Goal: Transaction & Acquisition: Purchase product/service

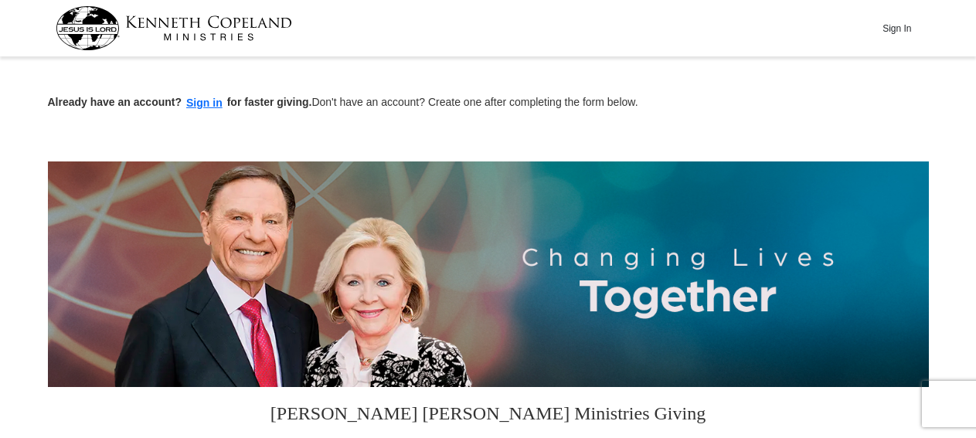
scroll to position [321, 0]
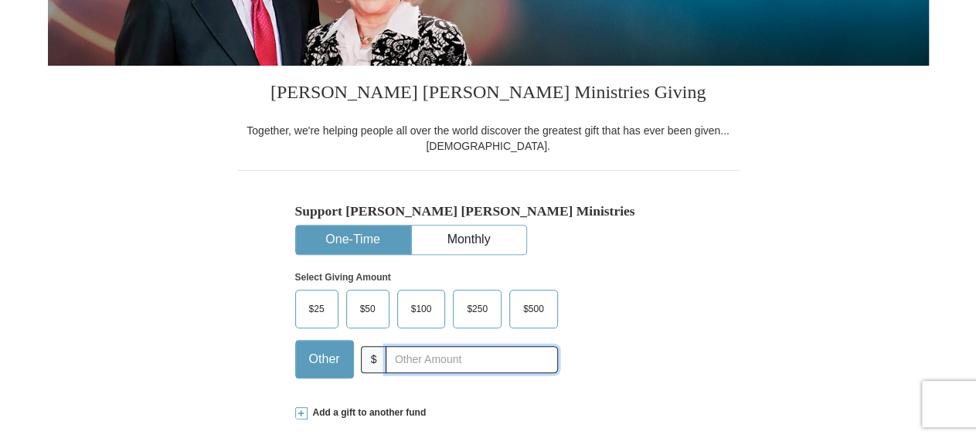
click at [478, 356] on input "text" at bounding box center [472, 359] width 172 height 27
click at [403, 358] on input "115" at bounding box center [472, 359] width 172 height 27
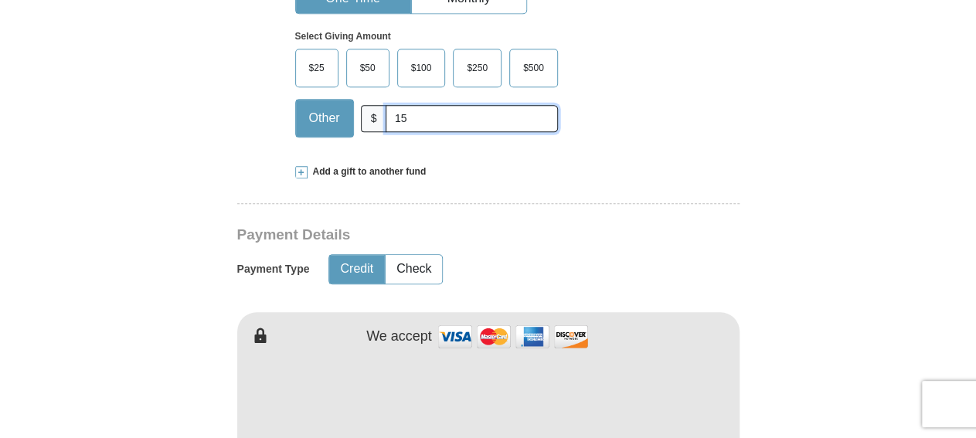
scroll to position [643, 0]
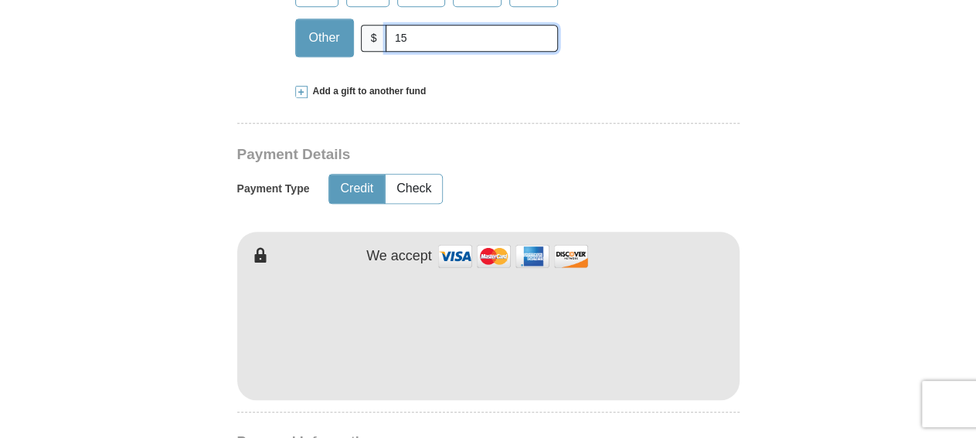
type input "15"
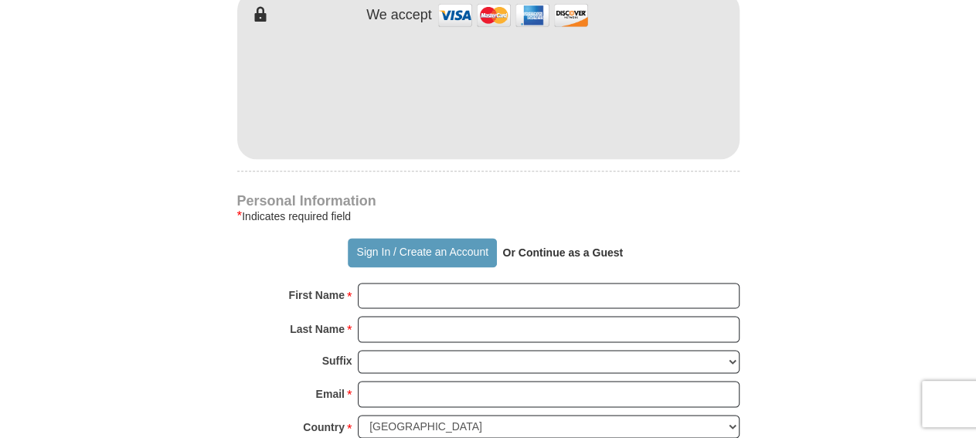
scroll to position [964, 0]
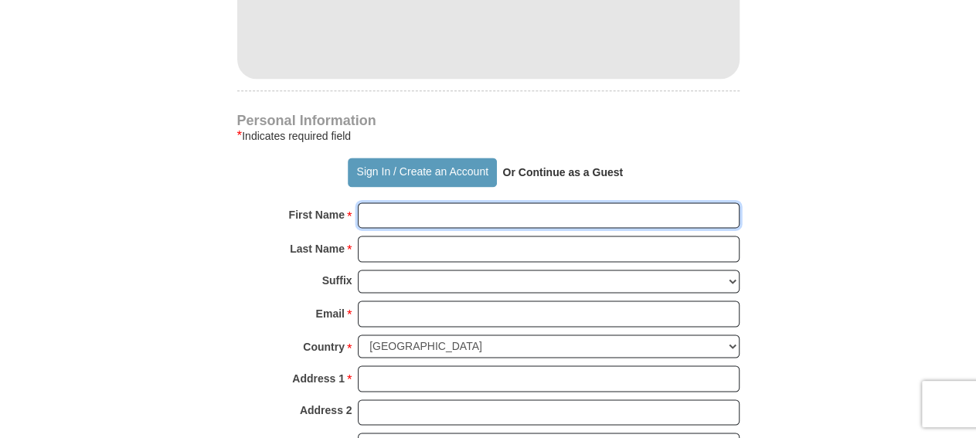
click at [417, 213] on input "First Name *" at bounding box center [549, 215] width 382 height 26
type input "LaDonald"
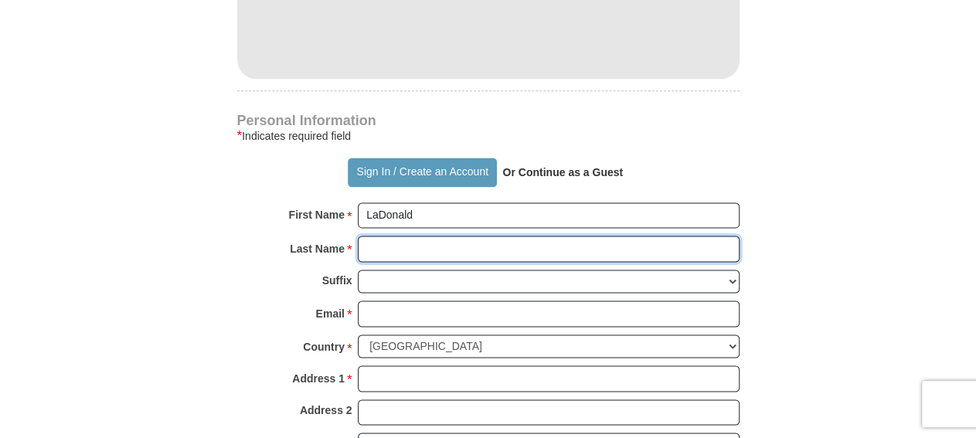
type input "[PERSON_NAME]"
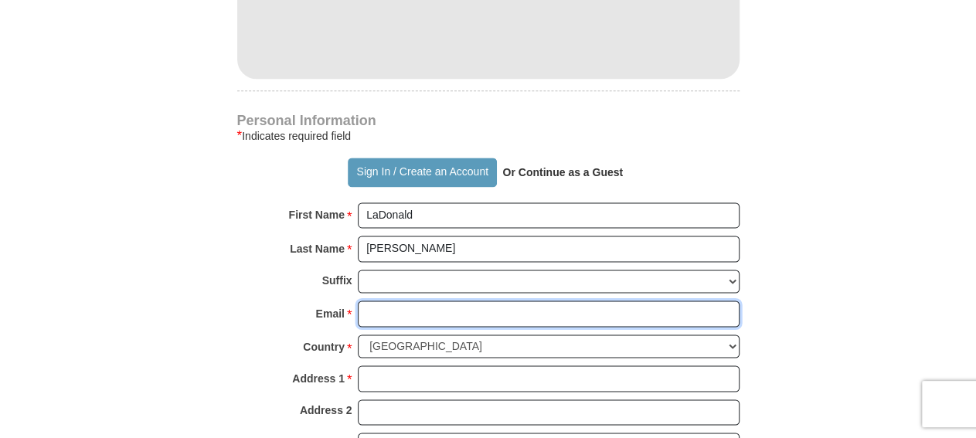
type input "[EMAIL_ADDRESS][DOMAIN_NAME]"
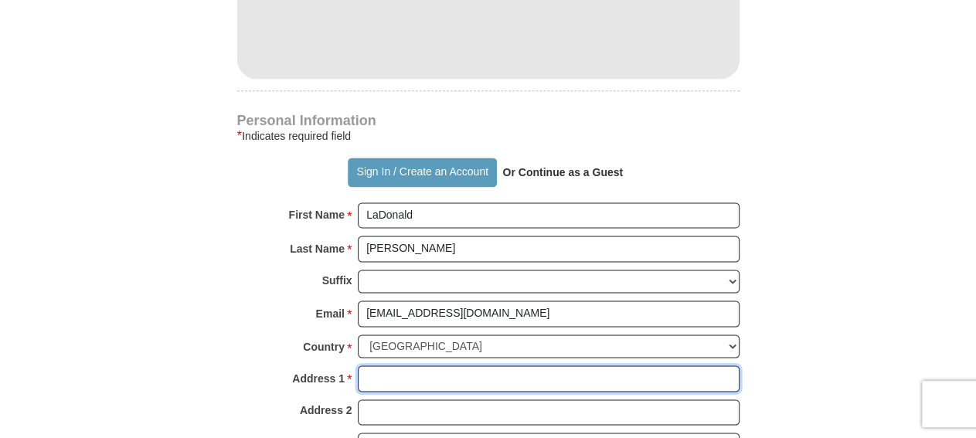
type input "[STREET_ADDRESS]"
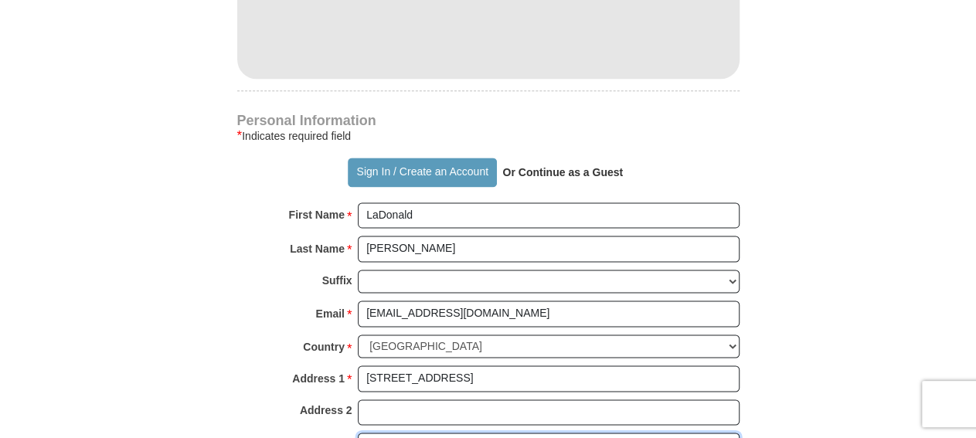
type input "Monroe"
select select "LA"
type input "71203"
type input "3186143092"
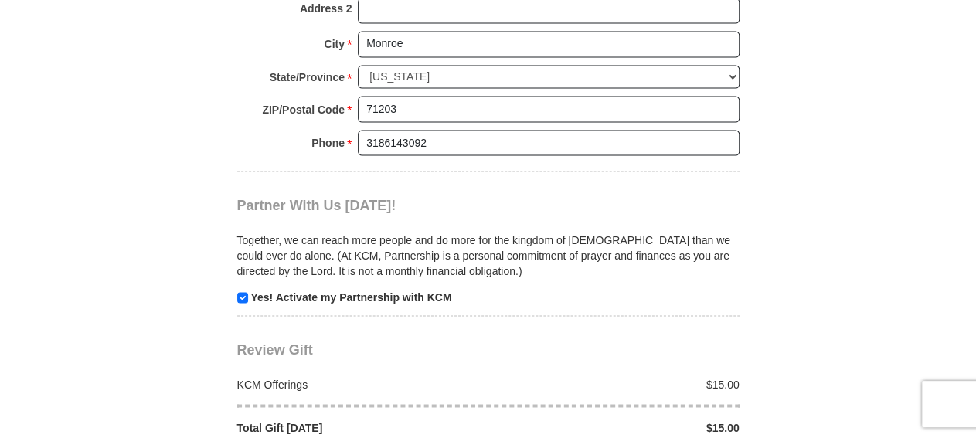
scroll to position [1446, 0]
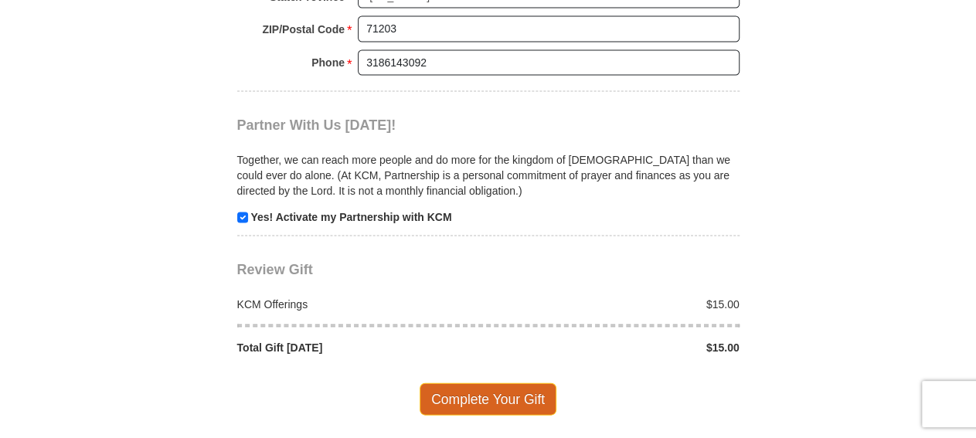
click at [484, 382] on span "Complete Your Gift" at bounding box center [488, 398] width 137 height 32
